Goal: Consume media (video, audio)

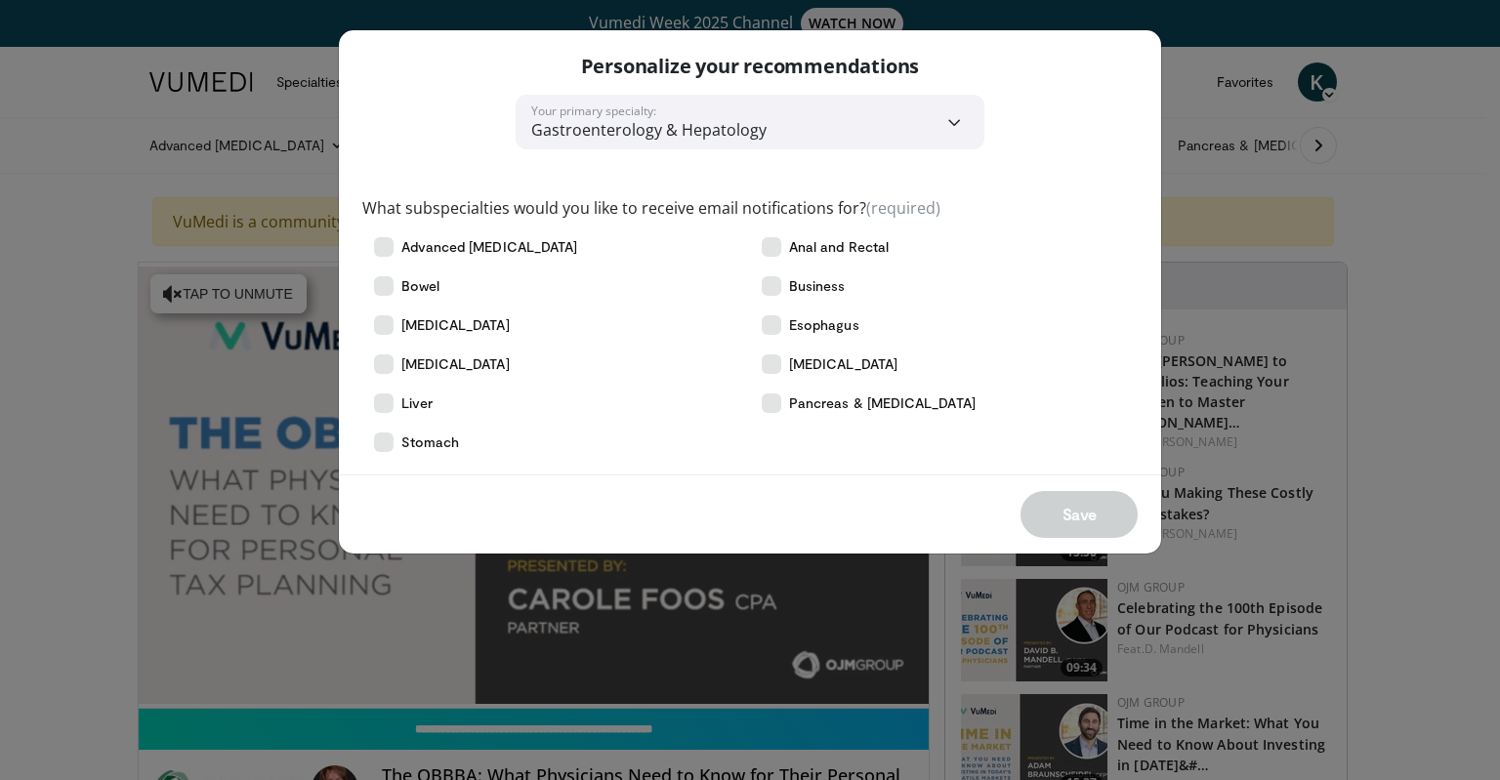
click at [10, 447] on div "**********" at bounding box center [750, 390] width 1500 height 780
click at [382, 322] on icon at bounding box center [384, 325] width 20 height 20
click at [1088, 534] on button "Save" at bounding box center [1078, 514] width 117 height 47
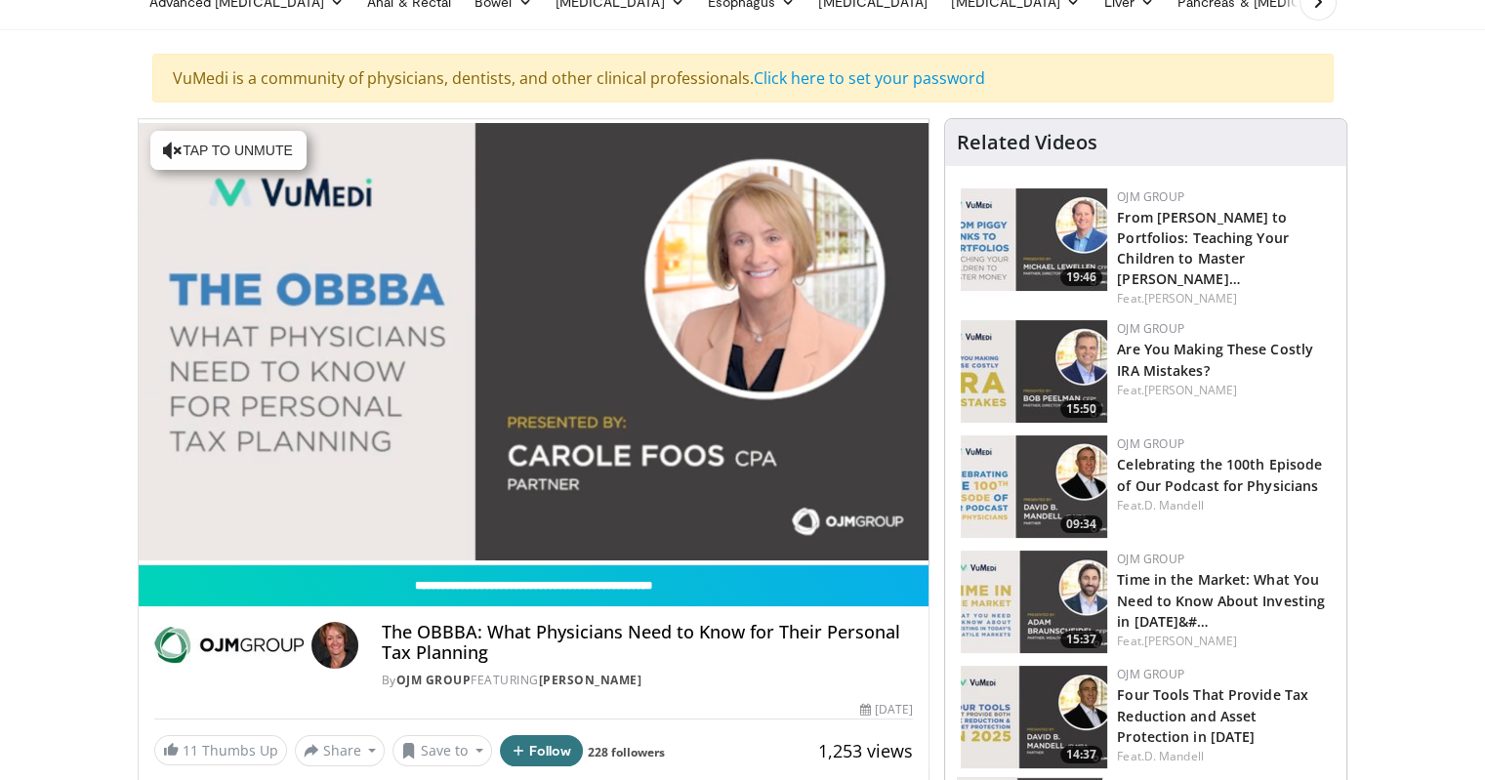
scroll to position [146, 0]
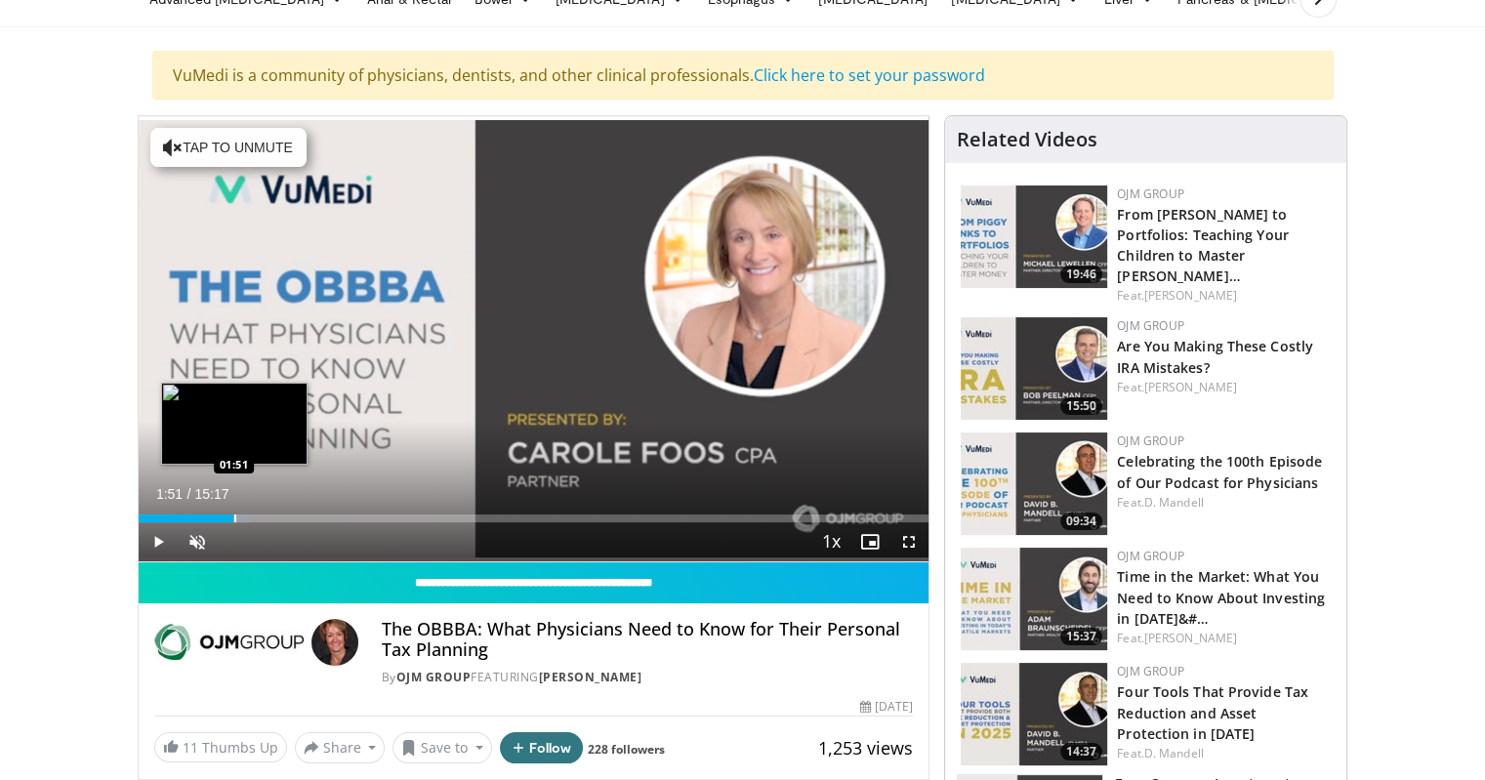
click at [234, 515] on div "Progress Bar" at bounding box center [235, 519] width 2 height 8
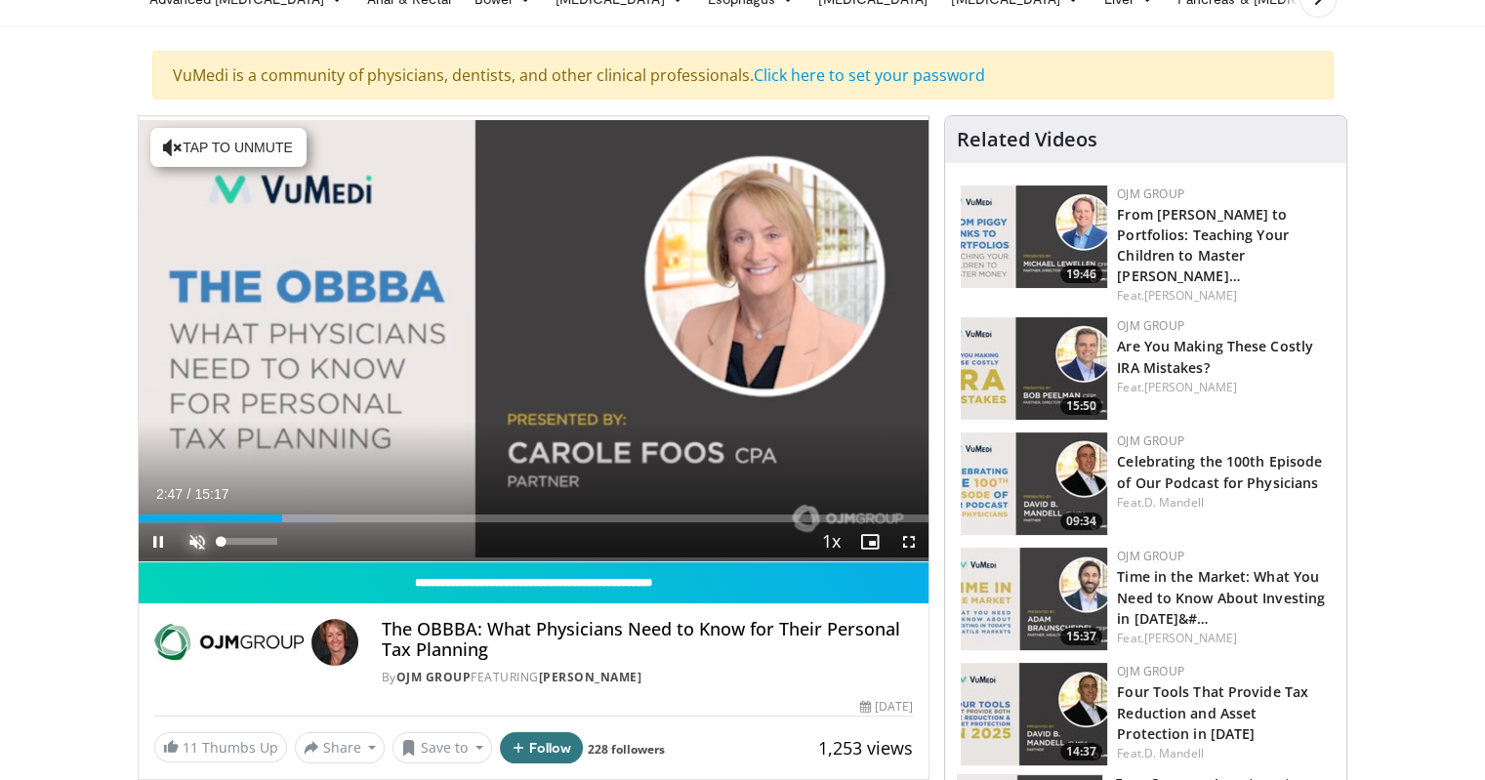
click at [194, 539] on span "Video Player" at bounding box center [197, 541] width 39 height 39
click at [242, 542] on div "37%" at bounding box center [250, 541] width 56 height 7
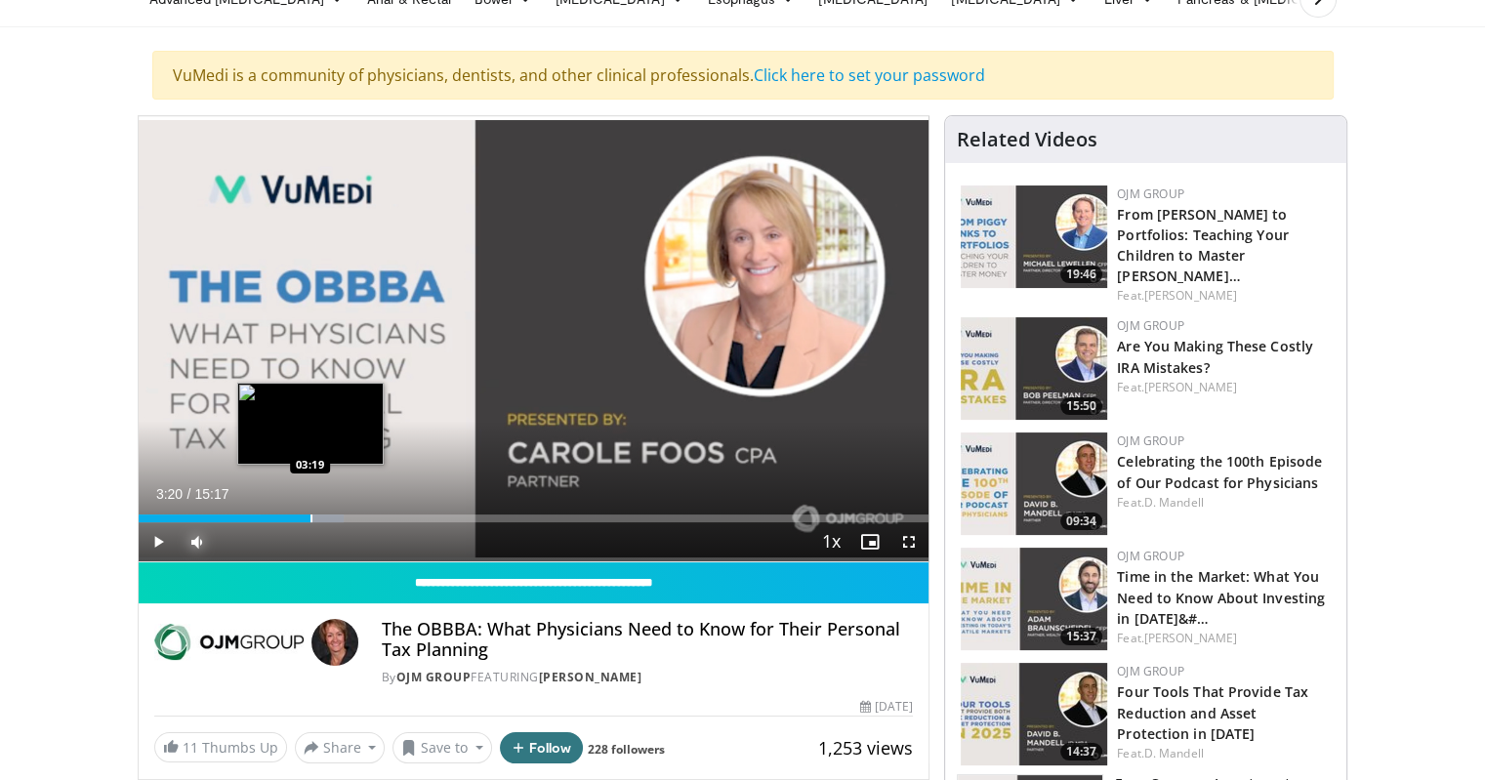
click at [311, 515] on div "Progress Bar" at bounding box center [312, 519] width 2 height 8
click at [344, 511] on div "Loaded : 30.27% 03:36 03:58" at bounding box center [534, 513] width 791 height 19
